Goal: Navigation & Orientation: Understand site structure

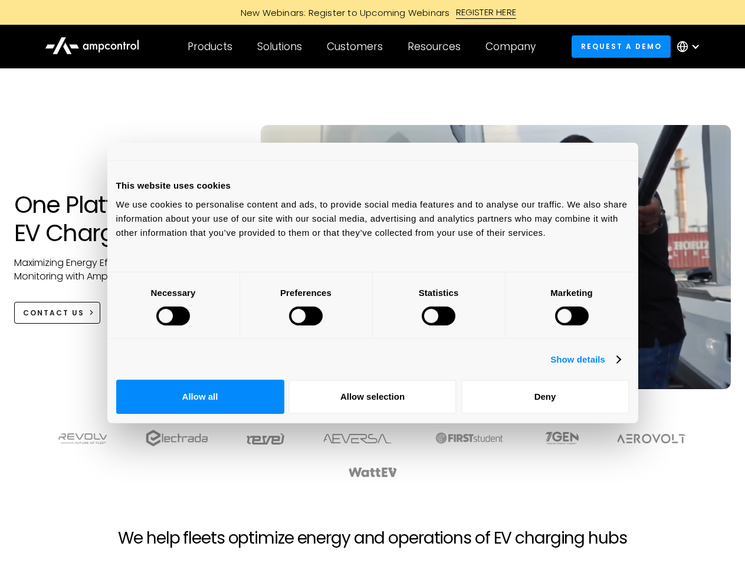
click at [190, 326] on div at bounding box center [173, 316] width 34 height 19
click at [620, 367] on link "Show details" at bounding box center [585, 360] width 70 height 14
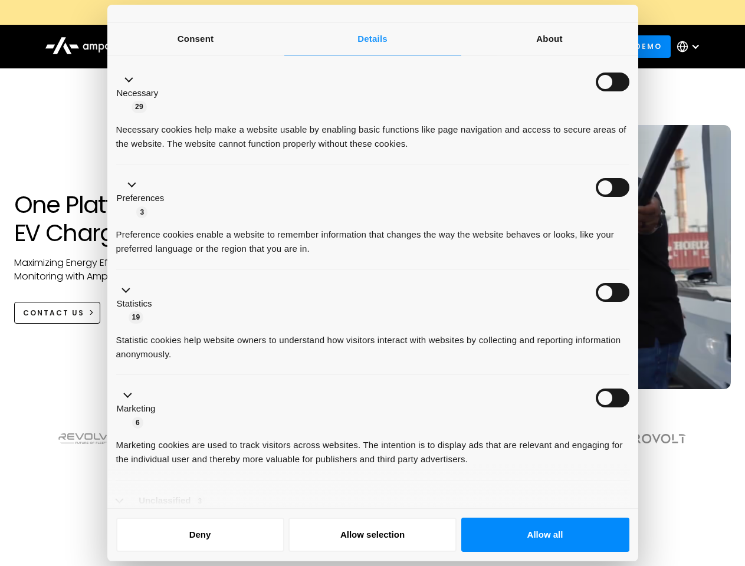
click at [629, 165] on li "Necessary 29 Necessary cookies help make a website usable by enabling basic fun…" at bounding box center [372, 113] width 513 height 106
click at [652, 489] on div at bounding box center [372, 465] width 679 height 73
click at [363, 47] on div "Customers" at bounding box center [355, 46] width 56 height 13
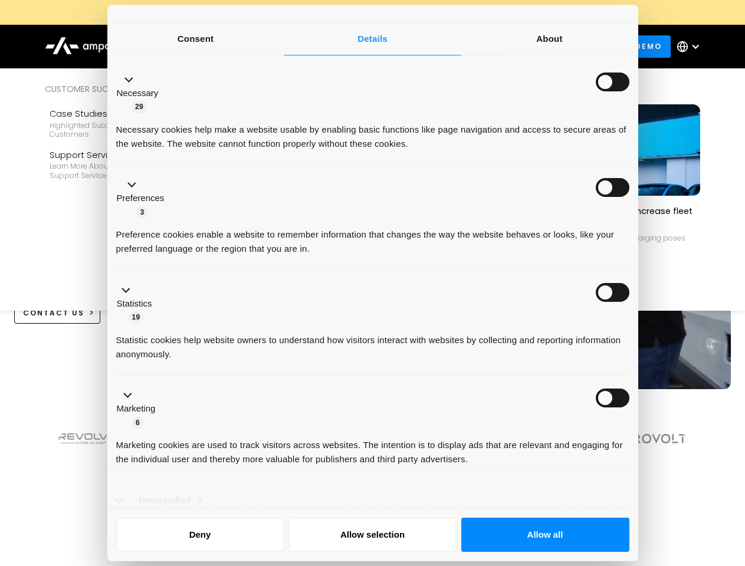
click at [209, 47] on div "Products" at bounding box center [210, 46] width 45 height 13
